Goal: Navigation & Orientation: Find specific page/section

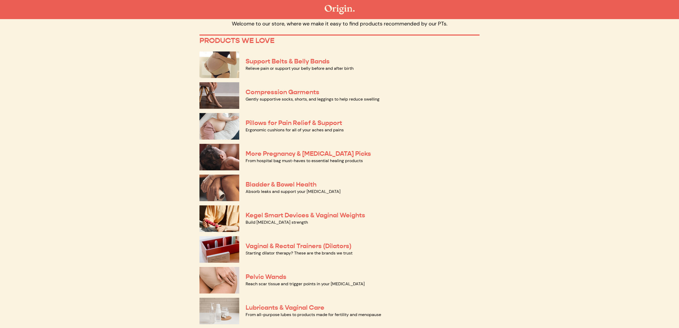
scroll to position [3, 0]
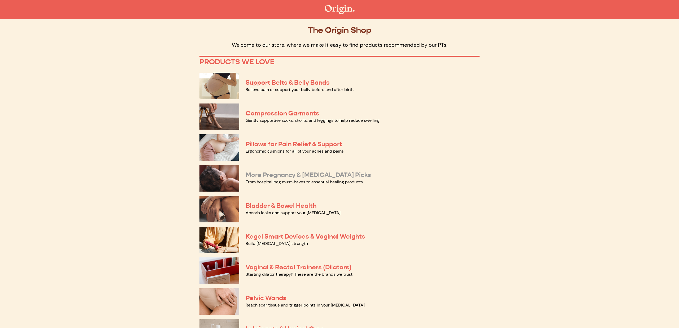
click at [265, 177] on link "More Pregnancy & [MEDICAL_DATA] Picks" at bounding box center [308, 175] width 125 height 8
click at [261, 142] on link "Pillows for Pain Relief & Support" at bounding box center [294, 144] width 97 height 8
click at [256, 114] on link "Compression Garments" at bounding box center [283, 113] width 74 height 8
click at [224, 89] on img at bounding box center [219, 86] width 40 height 27
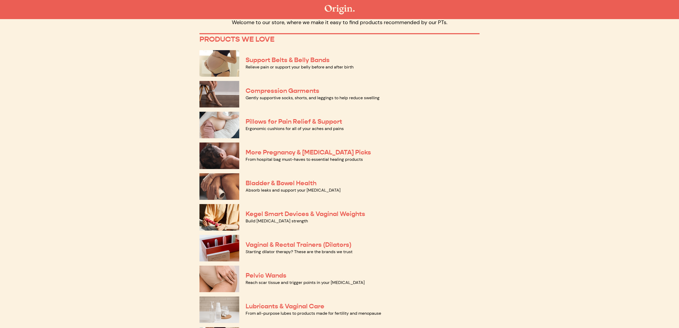
scroll to position [27, 0]
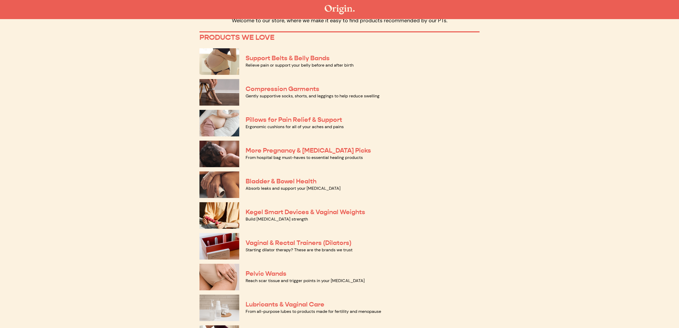
click at [209, 213] on img at bounding box center [219, 215] width 40 height 27
click at [215, 242] on img at bounding box center [219, 246] width 40 height 27
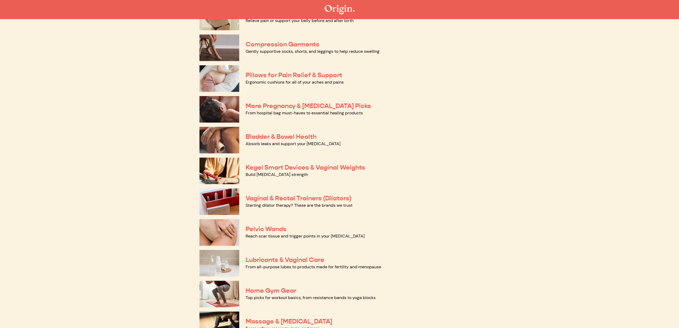
scroll to position [72, 0]
click at [227, 262] on img at bounding box center [219, 262] width 40 height 27
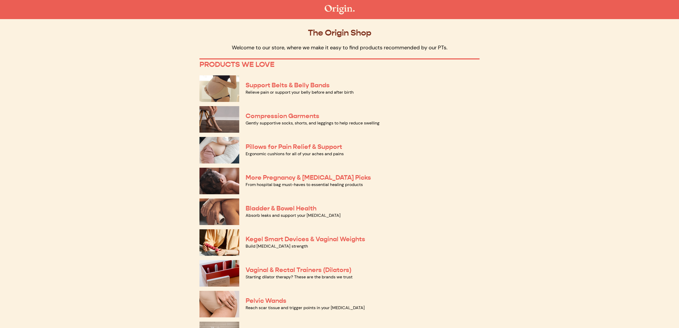
scroll to position [0, 0]
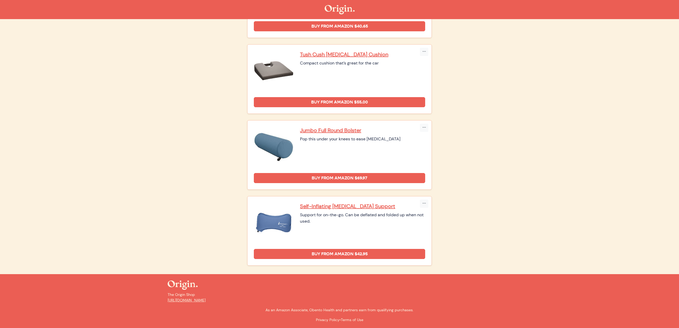
scroll to position [267, 0]
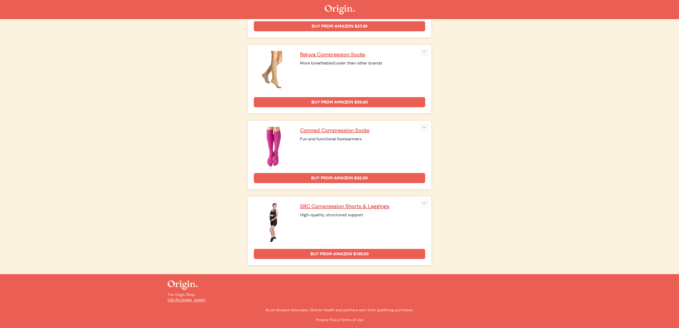
scroll to position [115, 0]
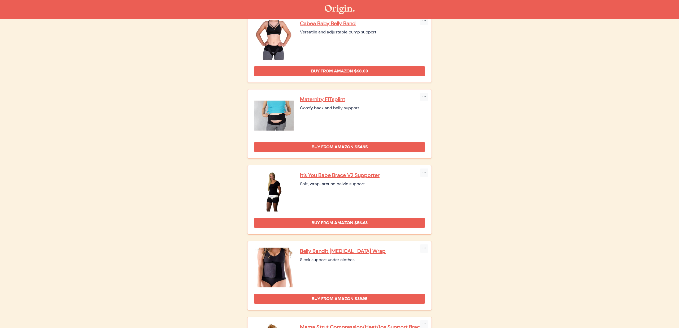
scroll to position [240, 0]
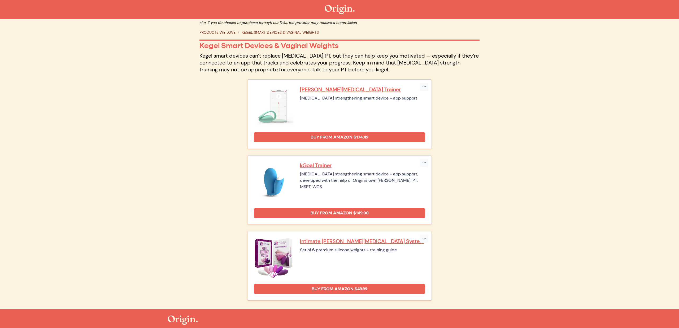
scroll to position [13, 0]
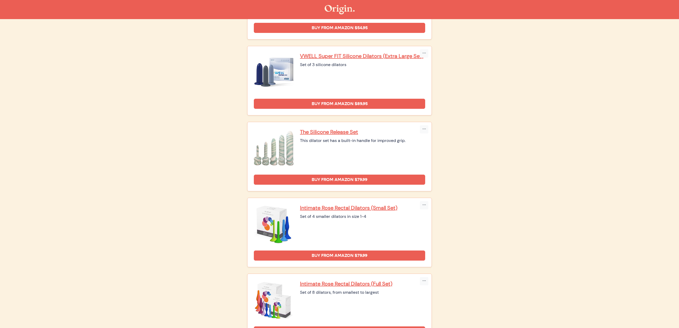
scroll to position [567, 0]
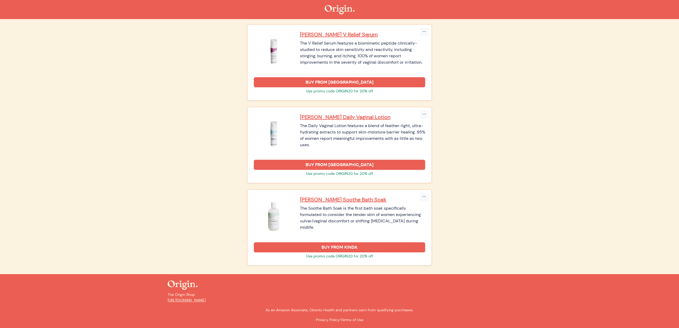
scroll to position [679, 0]
